Goal: Transaction & Acquisition: Purchase product/service

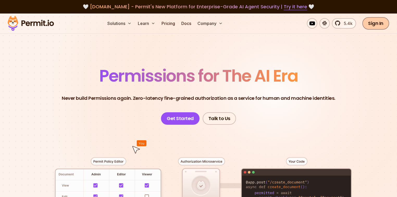
click at [373, 23] on link "Sign In" at bounding box center [375, 23] width 27 height 13
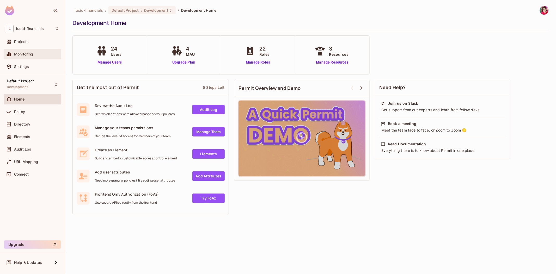
click at [30, 52] on span "Monitoring" at bounding box center [23, 54] width 19 height 4
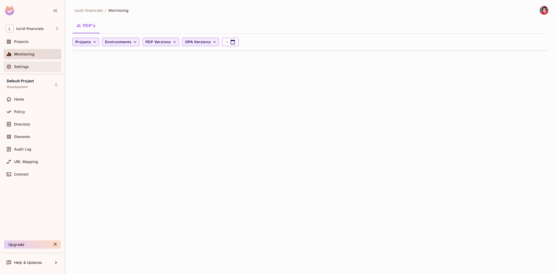
click at [25, 64] on div "Settings" at bounding box center [32, 67] width 53 height 6
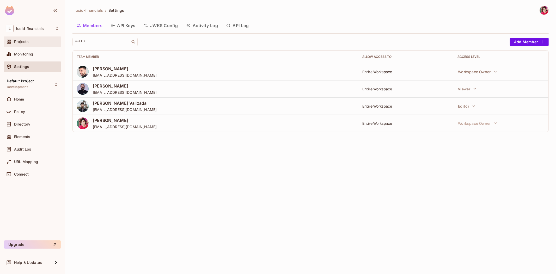
click at [32, 44] on div "Projects" at bounding box center [32, 42] width 53 height 6
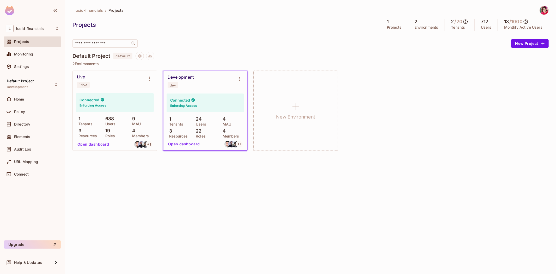
click at [97, 145] on button "Open dashboard" at bounding box center [93, 144] width 36 height 8
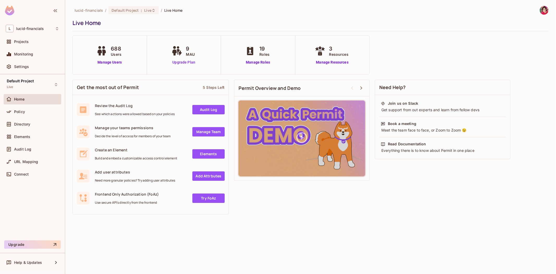
click at [196, 62] on link "Upgrade Plan" at bounding box center [183, 62] width 27 height 5
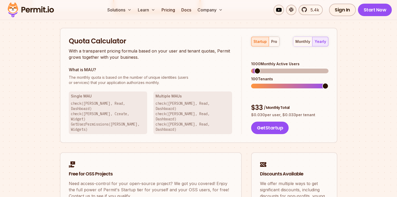
scroll to position [300, 0]
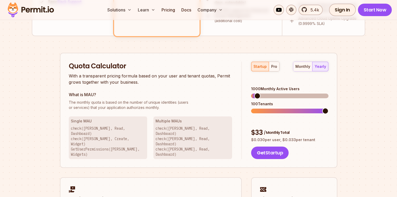
click at [254, 68] on div "startup pro" at bounding box center [265, 67] width 28 height 10
click at [252, 93] on span at bounding box center [255, 96] width 6 height 6
click at [300, 67] on div "monthly" at bounding box center [302, 66] width 15 height 5
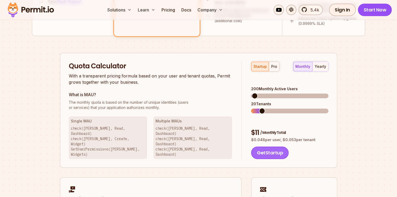
click at [267, 147] on button "Get Startup" at bounding box center [270, 153] width 38 height 13
click at [271, 147] on button "Get Startup" at bounding box center [270, 153] width 38 height 13
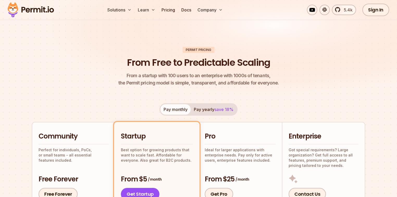
scroll to position [0, 0]
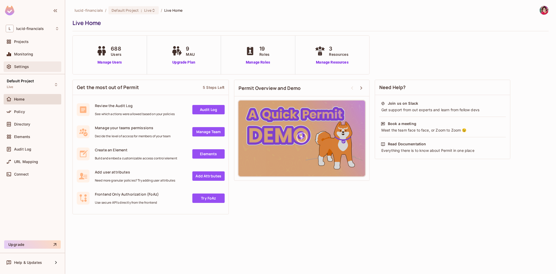
click at [33, 70] on div "Settings" at bounding box center [32, 67] width 53 height 6
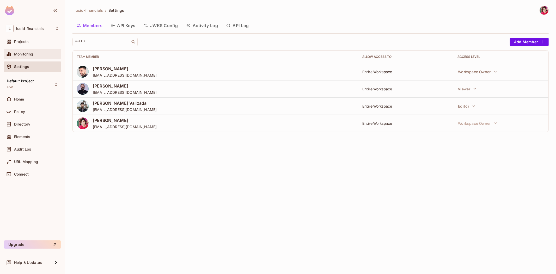
click at [20, 53] on span "Monitoring" at bounding box center [23, 54] width 19 height 4
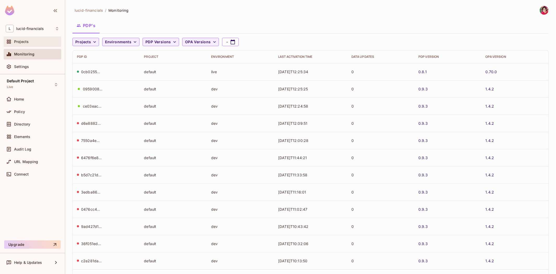
click at [36, 41] on div "Projects" at bounding box center [36, 42] width 45 height 4
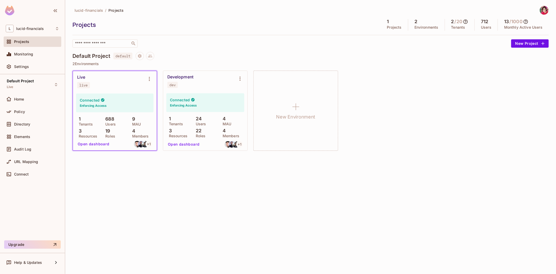
click at [36, 43] on div "Projects" at bounding box center [36, 42] width 45 height 4
